Goal: Task Accomplishment & Management: Use online tool/utility

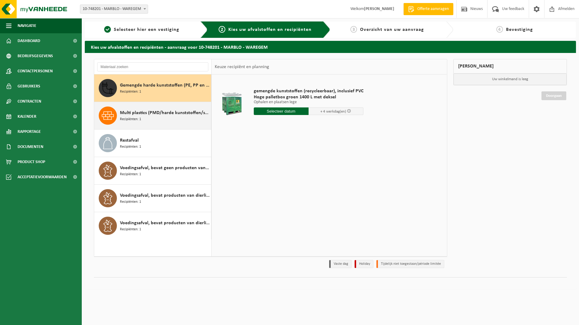
click at [153, 121] on div "Multi plastics (PMD/harde kunststoffen/spanbanden/EPS/folie naturel/folie gemen…" at bounding box center [165, 116] width 90 height 18
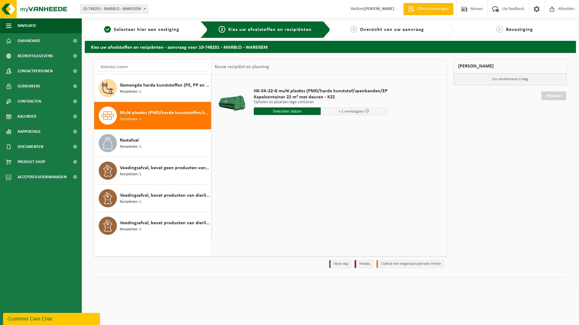
click at [285, 116] on div "HK-XK-22-G multi plastics (PMD/harde kunststof/spanbanden/EP Kapelcontainer 22 …" at bounding box center [321, 103] width 140 height 42
click at [290, 114] on input "text" at bounding box center [287, 112] width 67 height 8
click at [270, 176] on div "23" at bounding box center [270, 175] width 11 height 10
type input "Van [DATE]"
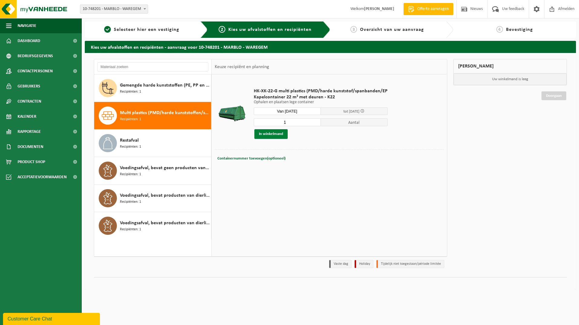
click at [276, 135] on button "In winkelmand" at bounding box center [270, 134] width 33 height 10
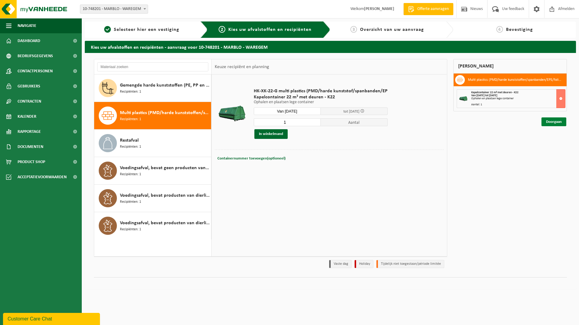
click at [553, 122] on link "Doorgaan" at bounding box center [554, 122] width 25 height 9
